Goal: Information Seeking & Learning: Check status

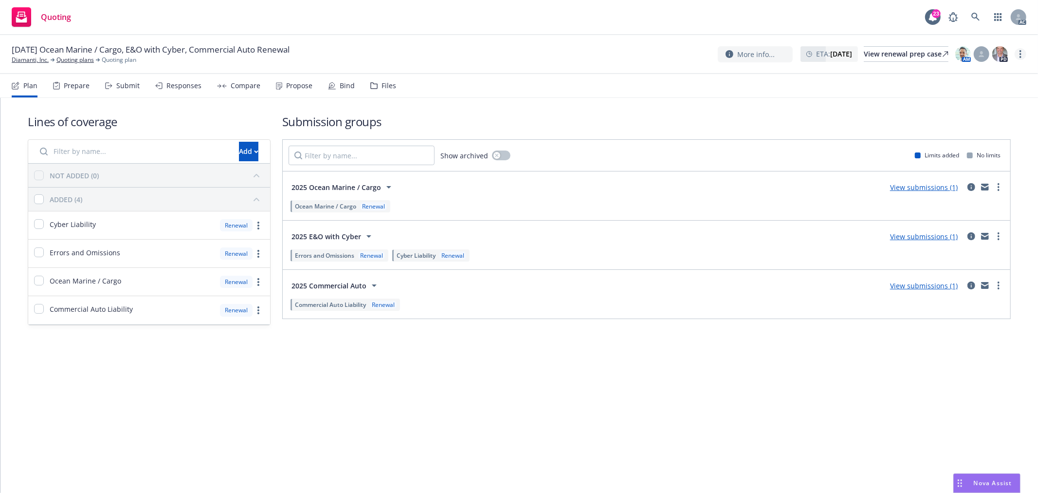
click at [1016, 53] on link "more" at bounding box center [1021, 54] width 12 height 12
click at [981, 75] on link "Copy logging email" at bounding box center [972, 73] width 109 height 19
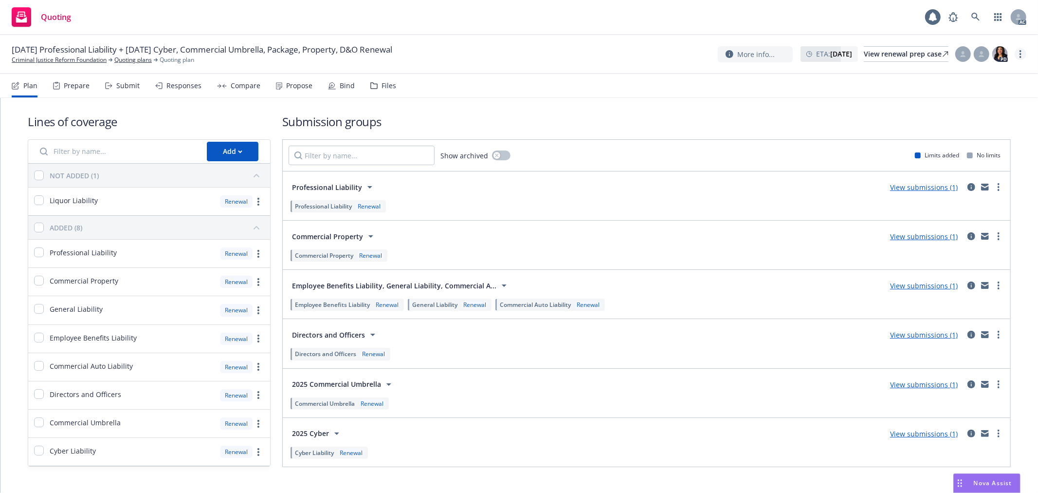
click at [1024, 55] on link "more" at bounding box center [1021, 54] width 12 height 12
drag, startPoint x: 976, startPoint y: 74, endPoint x: 964, endPoint y: 68, distance: 12.6
click at [976, 74] on link "Copy logging email" at bounding box center [972, 73] width 109 height 19
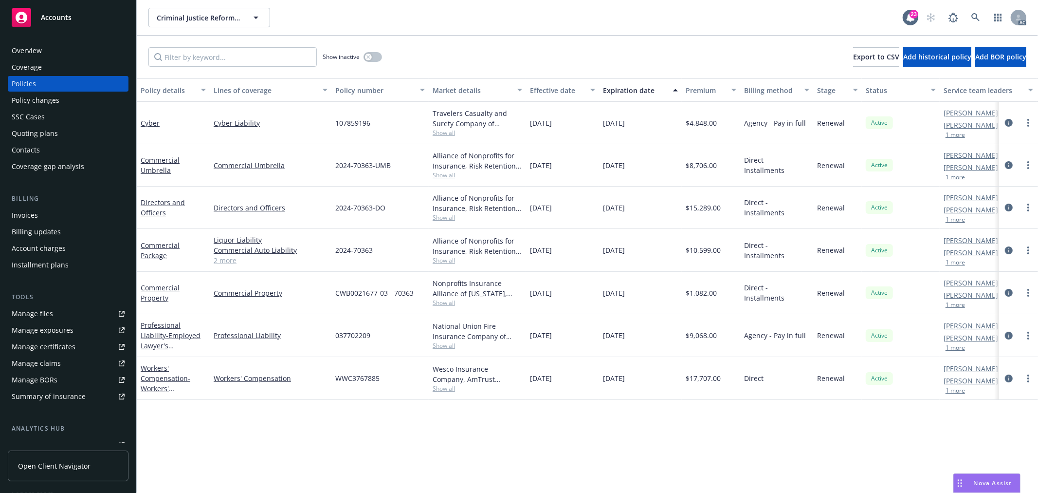
click at [229, 261] on link "2 more" at bounding box center [271, 260] width 114 height 10
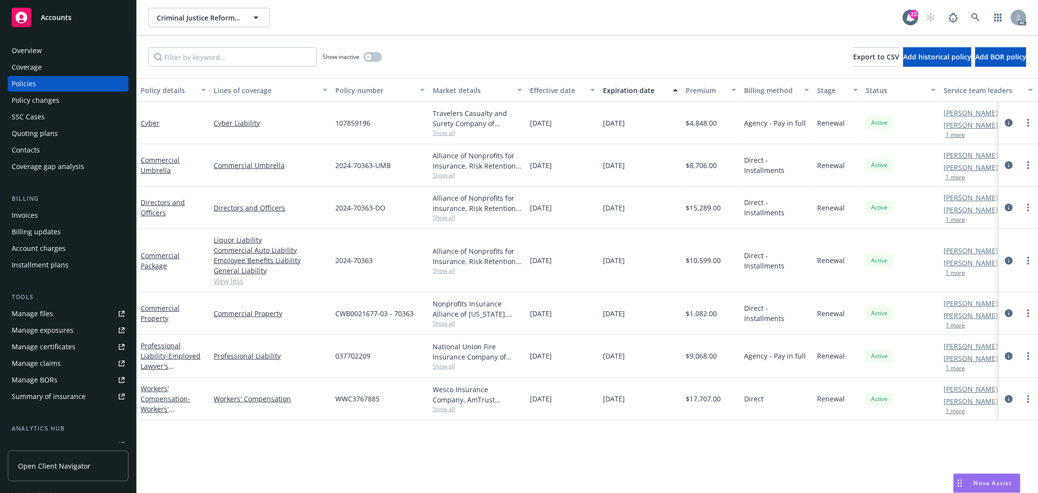
click at [986, 482] on span "Nova Assist" at bounding box center [993, 483] width 38 height 8
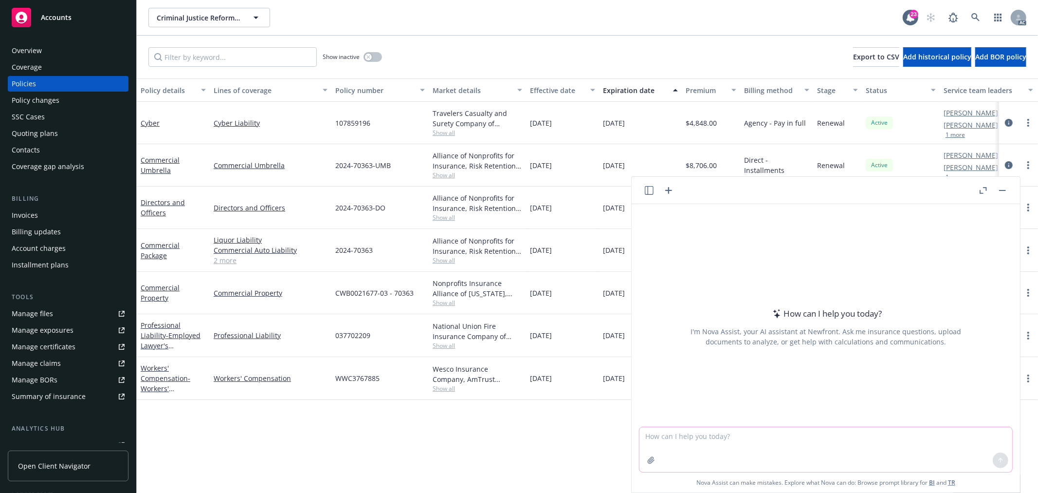
click at [668, 438] on textarea at bounding box center [826, 449] width 373 height 45
paste textarea "Draft for short term quotes and you can enter them without quote documents as s…"
type textarea "Draft for short term quotes and you can enter them without quote documents as s…"
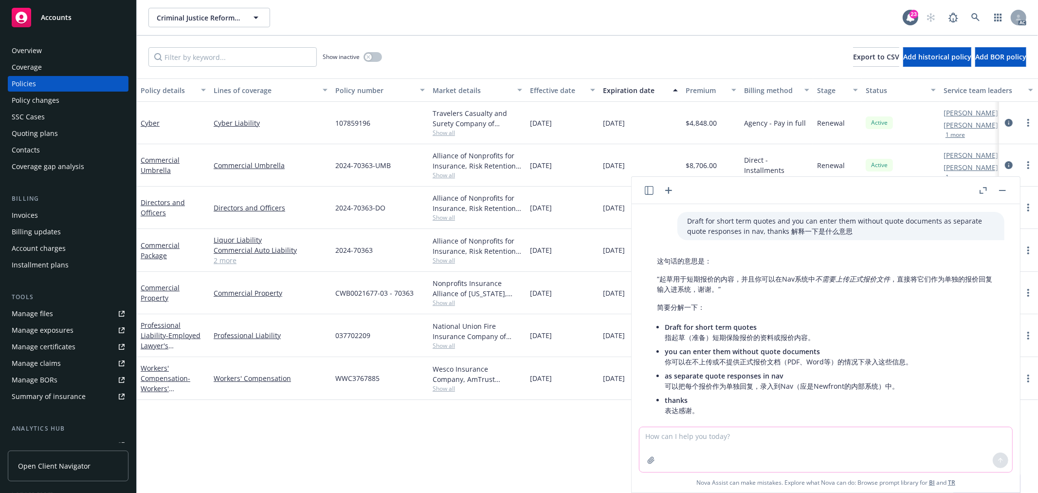
scroll to position [56, 0]
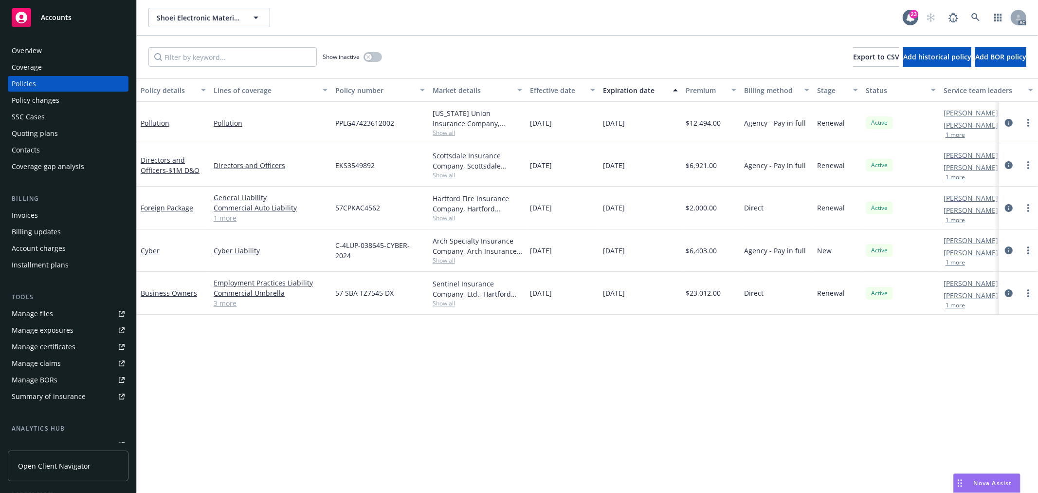
click at [60, 100] on div "Policy changes" at bounding box center [68, 100] width 113 height 16
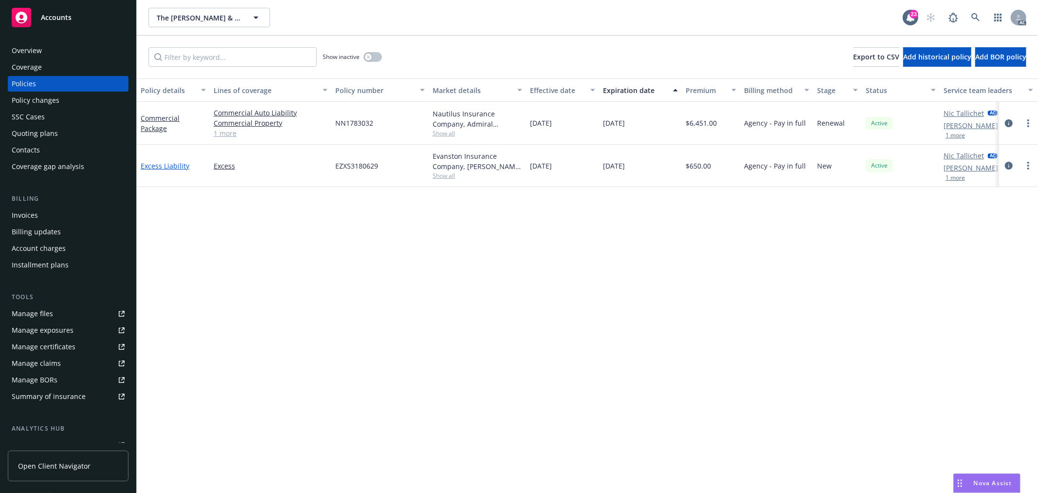
click at [161, 164] on link "Excess Liability" at bounding box center [165, 165] width 49 height 9
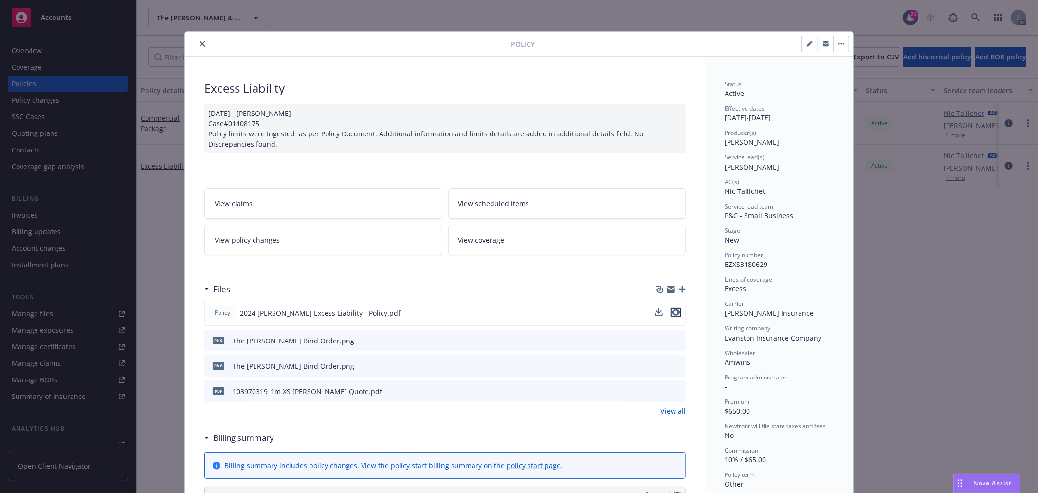
click at [672, 310] on icon "preview file" at bounding box center [676, 312] width 9 height 7
click at [200, 45] on icon "close" at bounding box center [203, 44] width 6 height 6
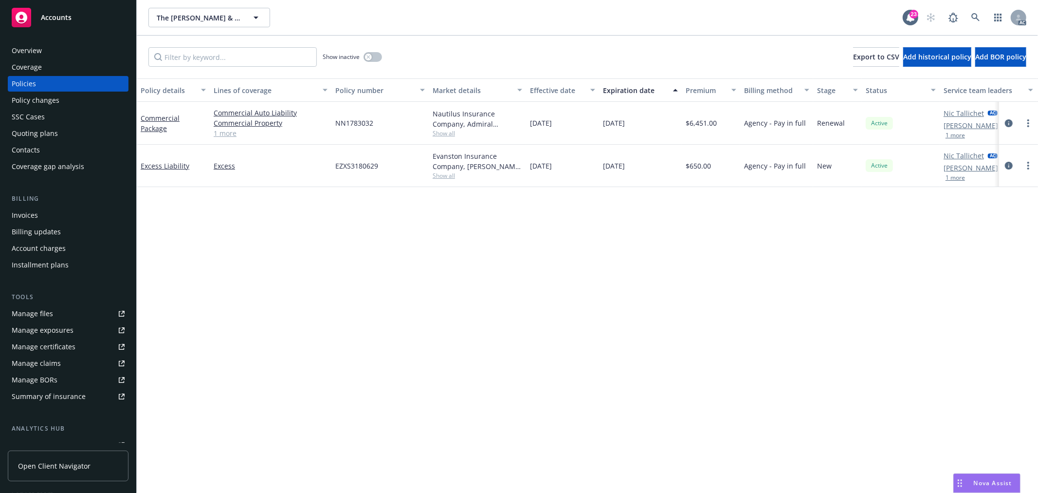
click at [224, 135] on link "1 more" at bounding box center [271, 133] width 114 height 10
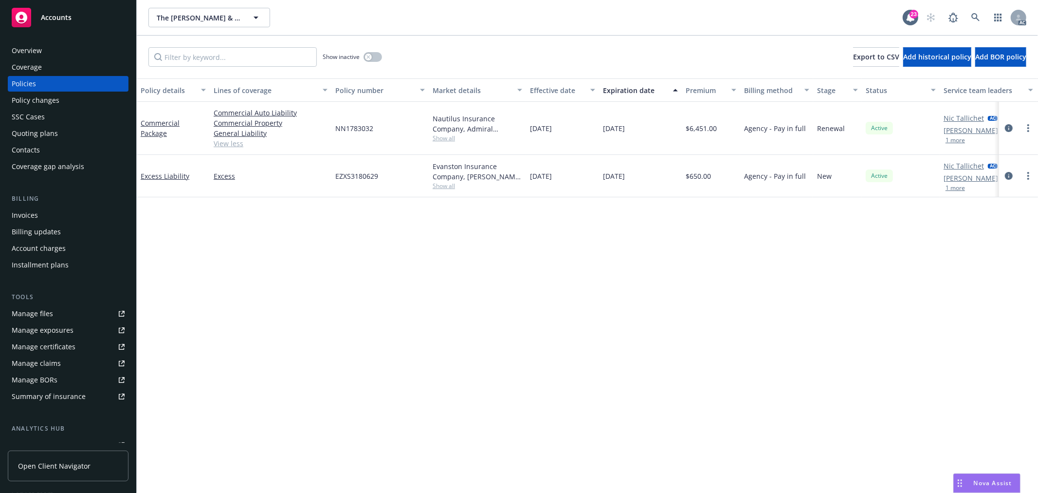
click at [164, 127] on div "Commercial Package" at bounding box center [173, 128] width 65 height 20
click at [159, 134] on link "Commercial Package" at bounding box center [160, 127] width 39 height 19
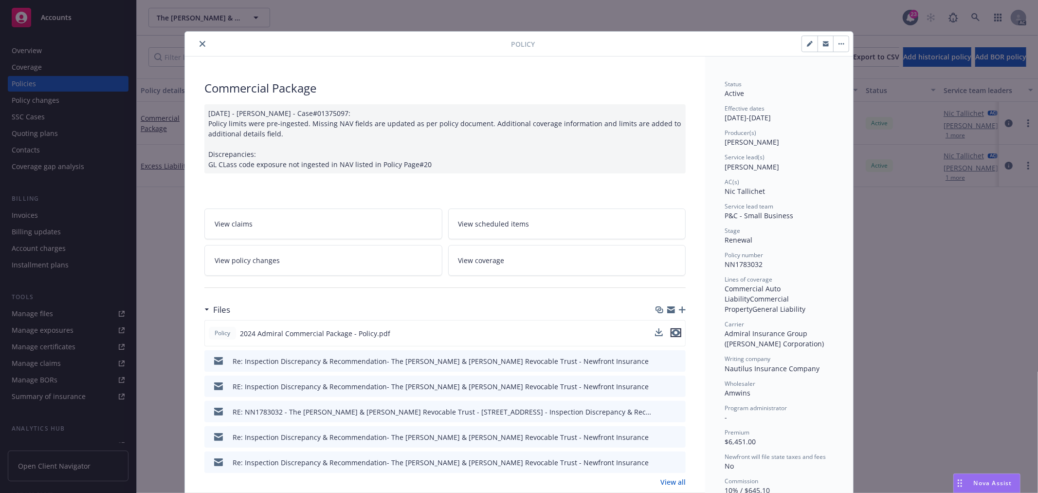
click at [674, 329] on icon "preview file" at bounding box center [676, 332] width 9 height 7
